Goal: Find specific page/section: Find specific page/section

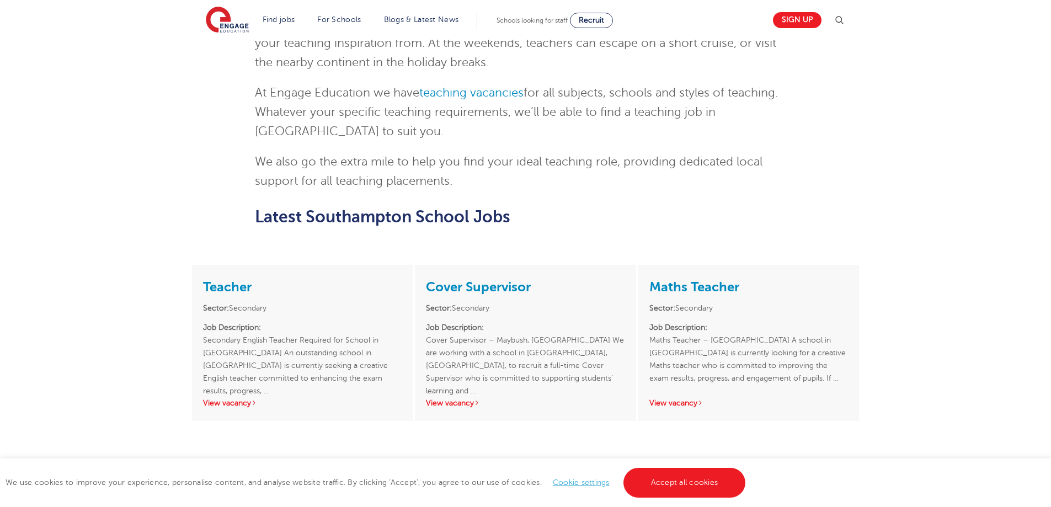
scroll to position [717, 0]
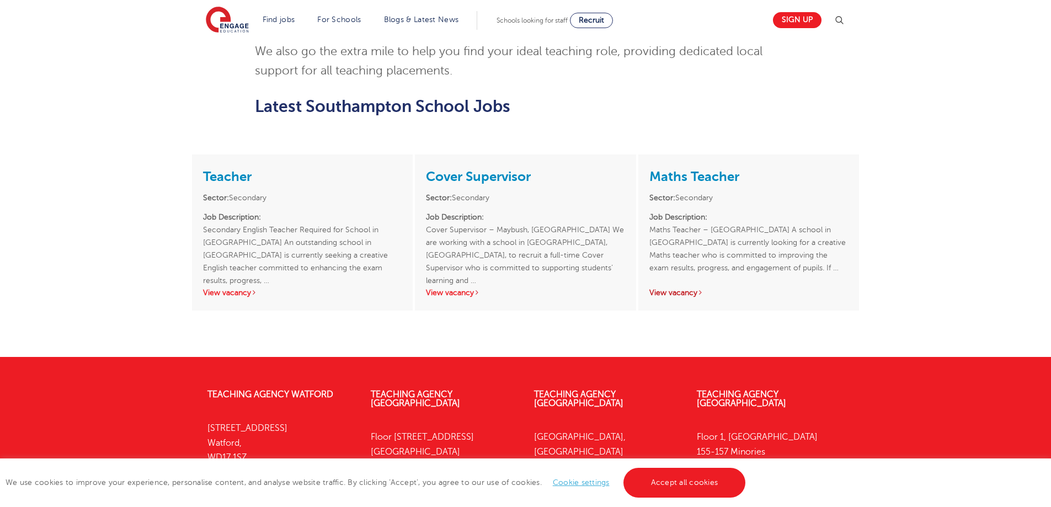
click at [680, 292] on link "View vacancy" at bounding box center [676, 293] width 54 height 8
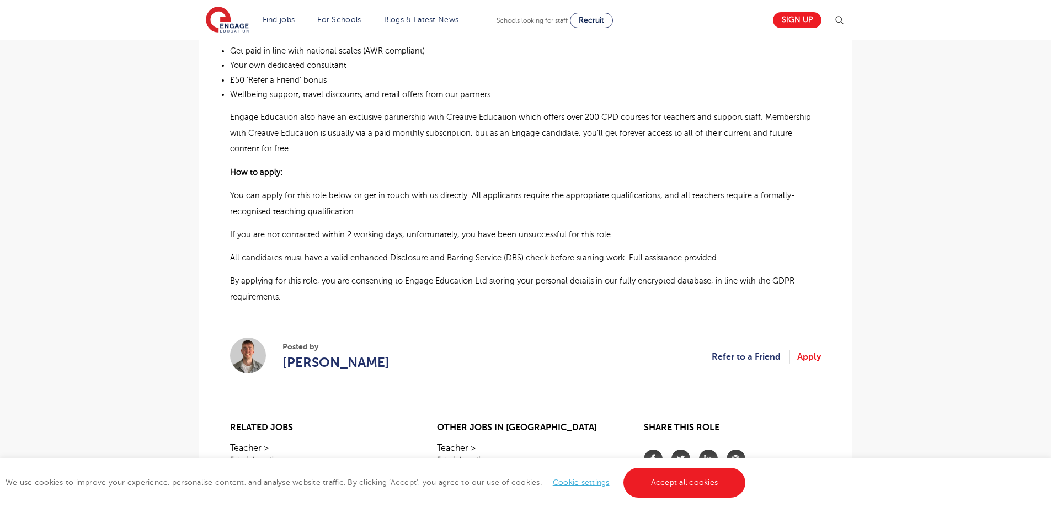
scroll to position [552, 0]
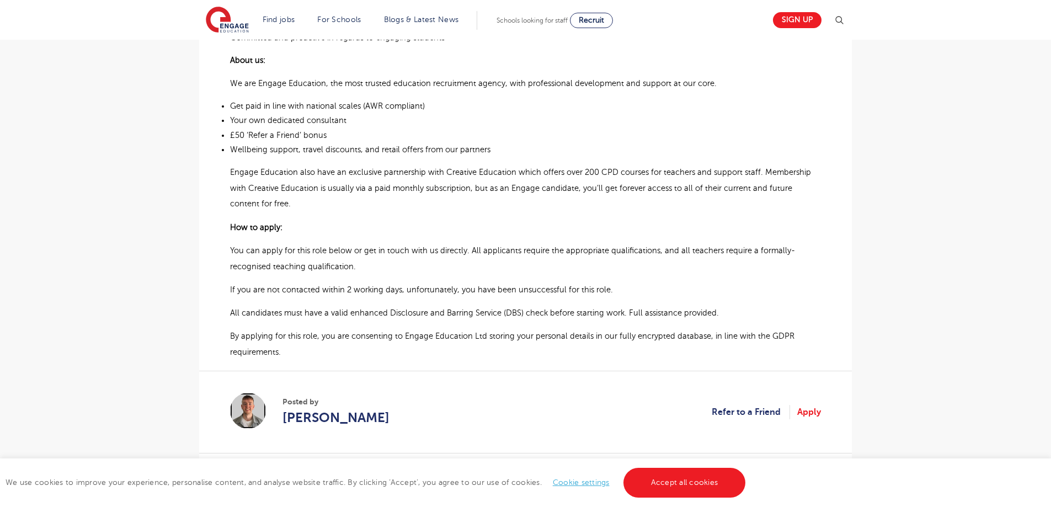
click at [248, 406] on img at bounding box center [248, 411] width 36 height 36
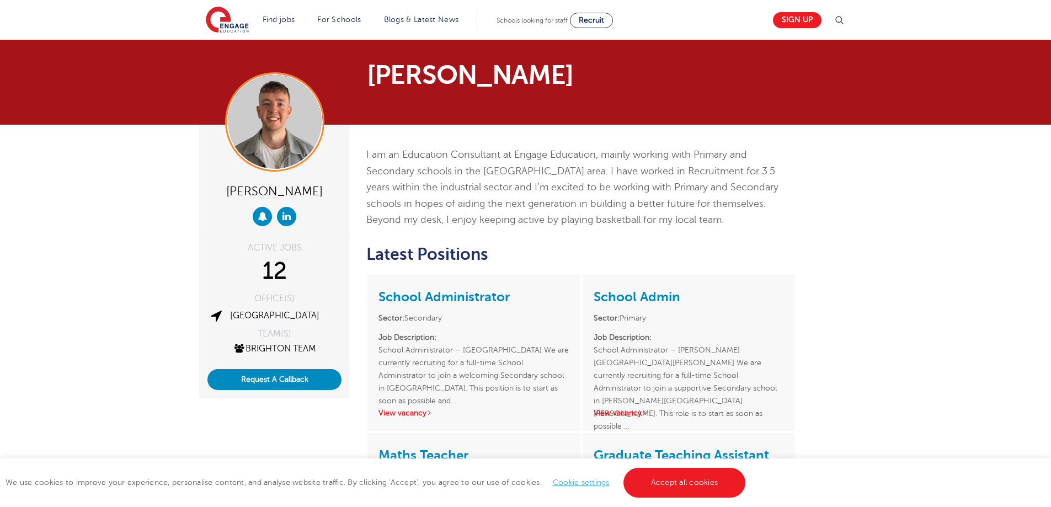
scroll to position [55, 0]
